Goal: Navigation & Orientation: Understand site structure

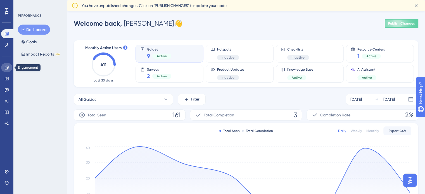
click at [7, 69] on icon at bounding box center [7, 68] width 4 height 4
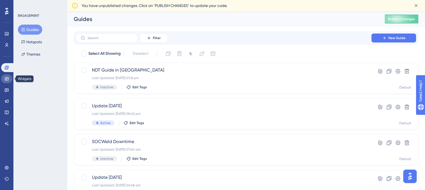
click at [8, 79] on icon at bounding box center [6, 79] width 4 height 4
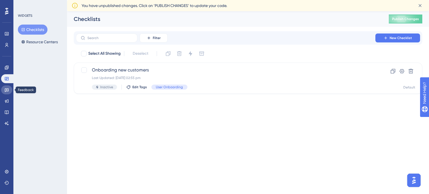
click at [8, 88] on icon at bounding box center [6, 90] width 4 height 4
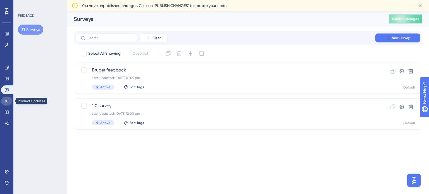
click at [7, 98] on link at bounding box center [6, 101] width 11 height 9
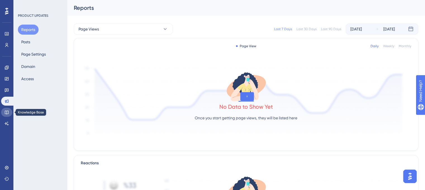
click at [5, 109] on link at bounding box center [6, 112] width 11 height 9
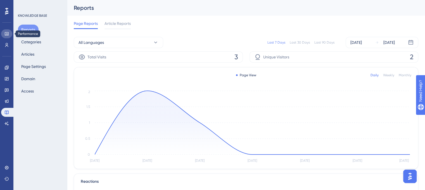
click at [7, 36] on link at bounding box center [6, 33] width 11 height 9
